Goal: Go to known website: Go to known website

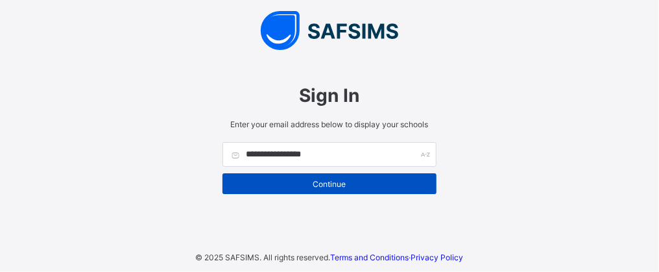
type input "**********"
click at [332, 185] on span "Continue" at bounding box center [329, 184] width 195 height 10
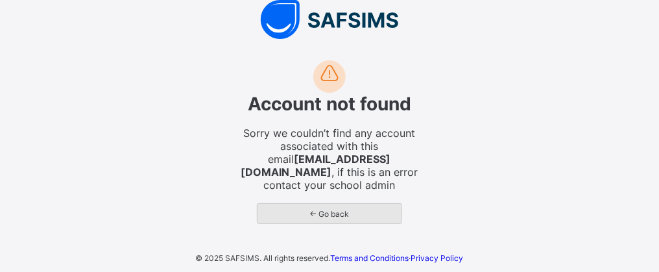
click at [334, 209] on span "← Go back" at bounding box center [329, 214] width 125 height 10
